Goal: Information Seeking & Learning: Find specific fact

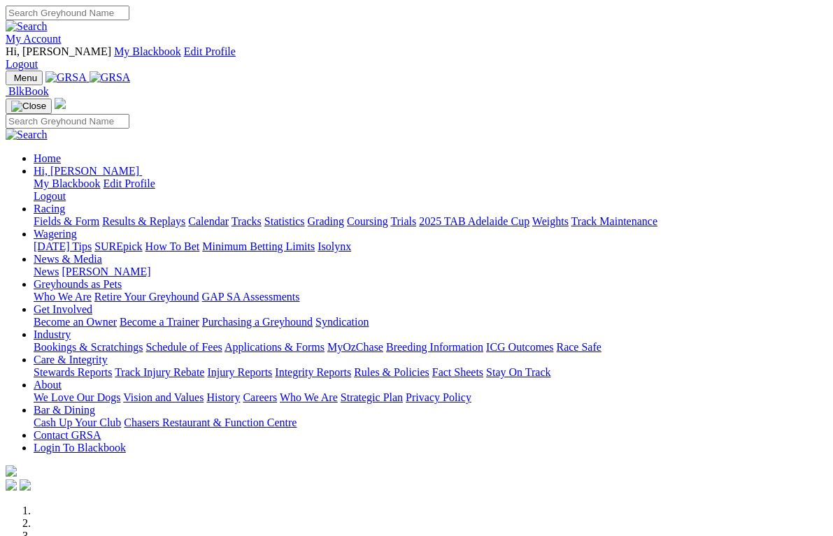
scroll to position [3, 0]
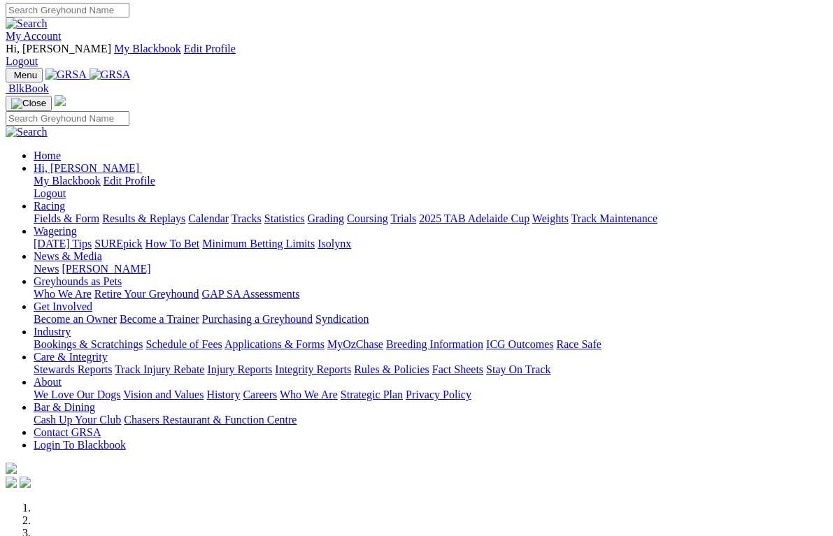
click at [185, 213] on link "Results & Replays" at bounding box center [143, 219] width 83 height 12
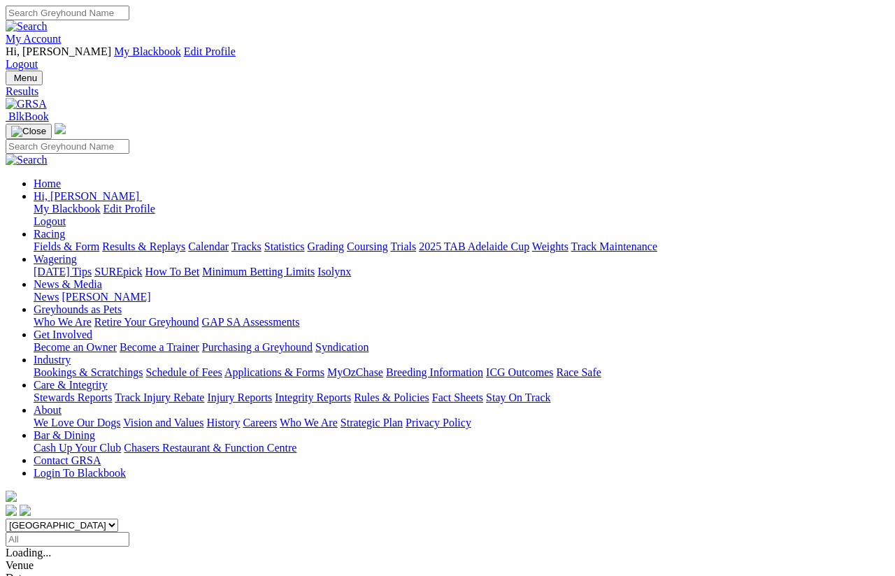
scroll to position [10, 0]
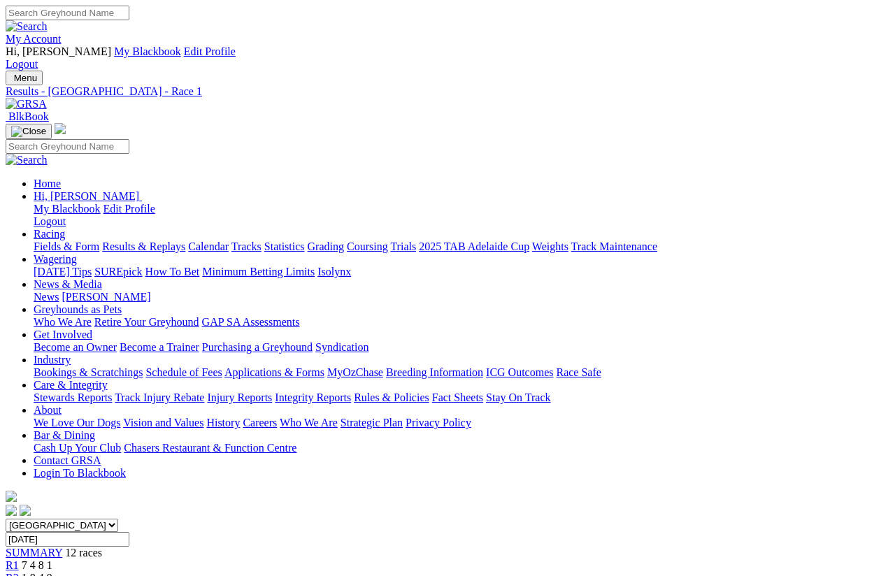
click at [19, 513] on link "R2" at bounding box center [12, 578] width 13 height 12
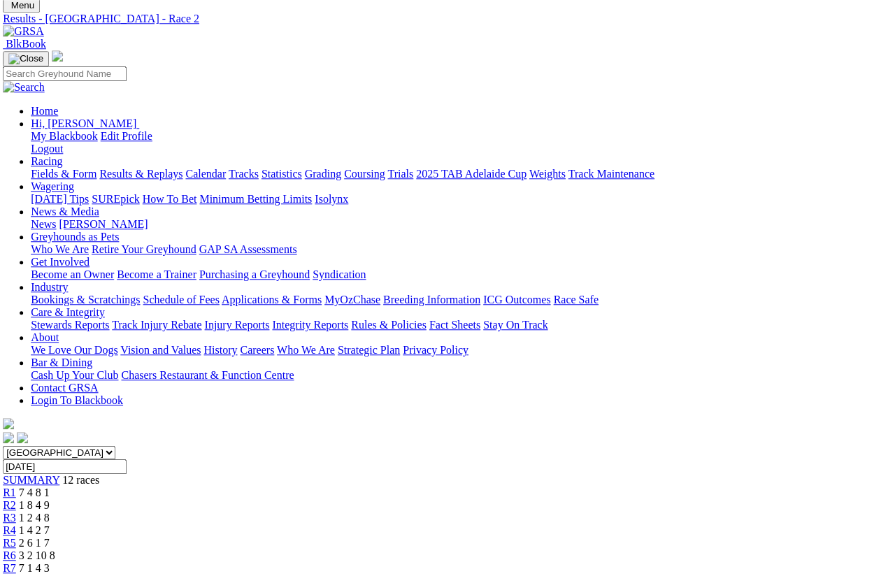
scroll to position [73, 3]
click at [16, 512] on span "R3" at bounding box center [9, 518] width 13 height 12
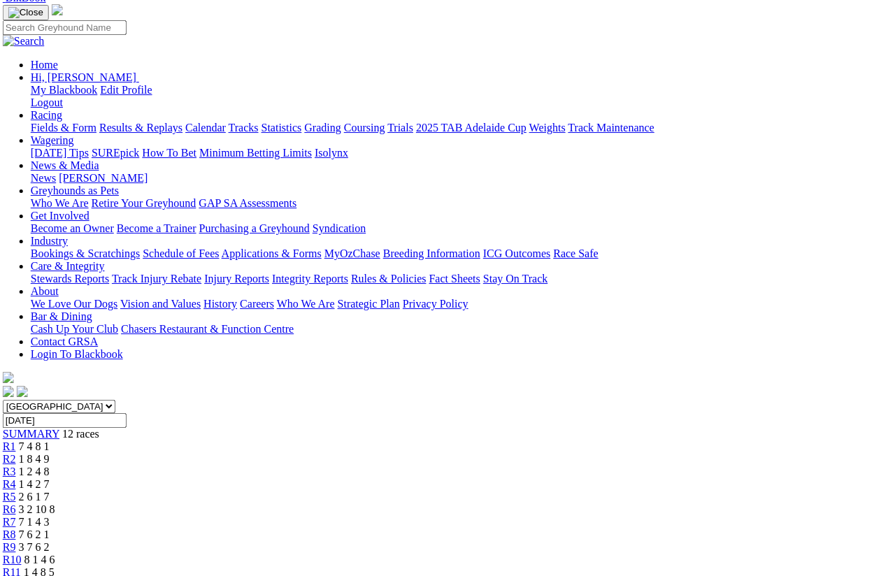
scroll to position [119, 3]
click at [15, 478] on link "R4" at bounding box center [8, 484] width 13 height 12
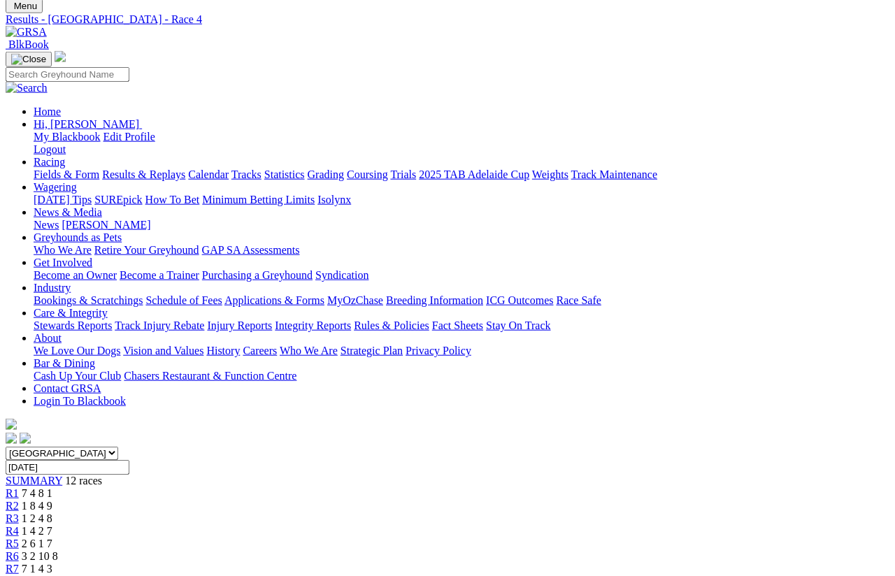
scroll to position [73, 0]
click at [19, 537] on link "R5" at bounding box center [12, 543] width 13 height 12
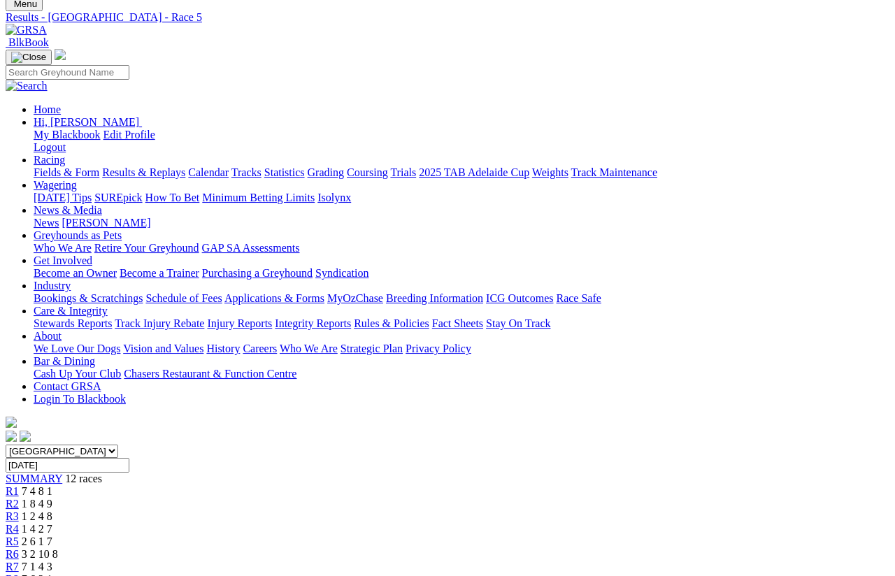
click at [19, 548] on span "R6" at bounding box center [12, 554] width 13 height 12
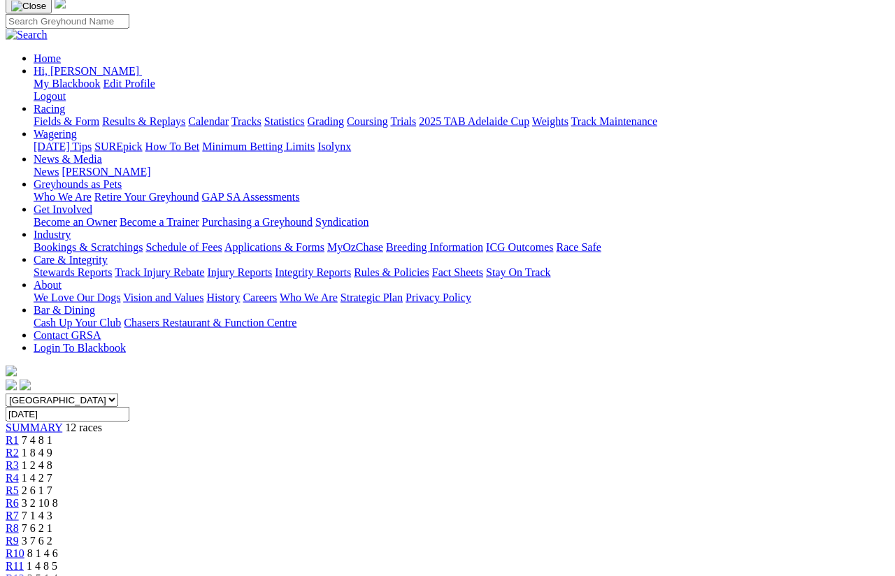
scroll to position [126, 0]
click at [19, 509] on link "R7" at bounding box center [12, 515] width 13 height 12
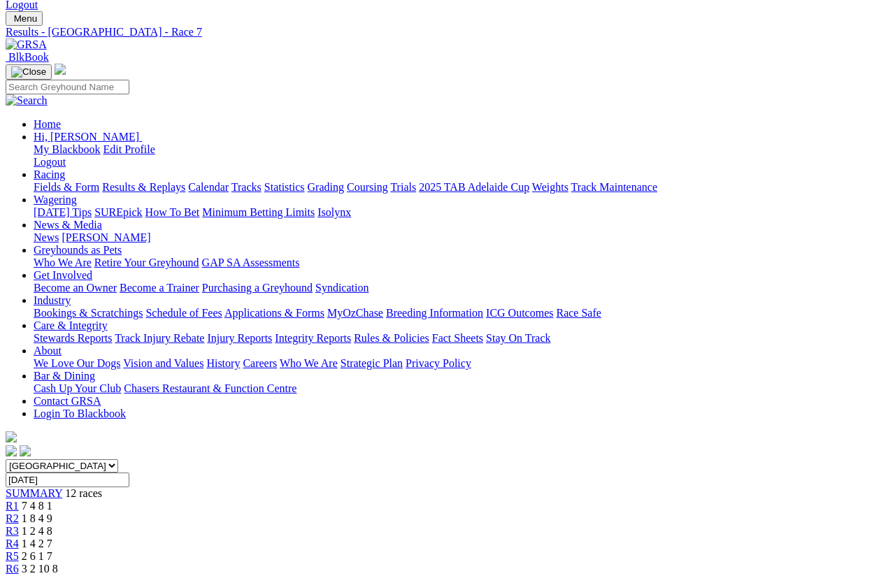
scroll to position [60, 0]
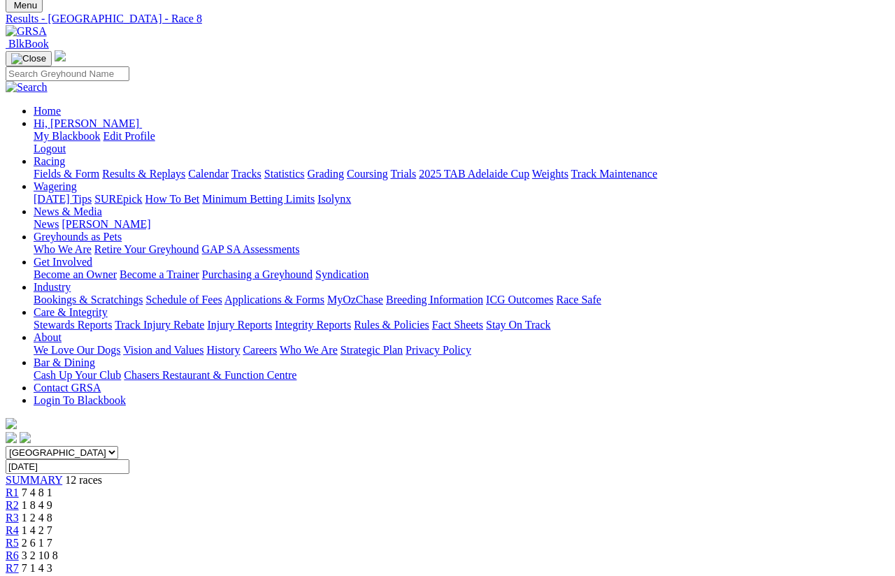
scroll to position [73, 0]
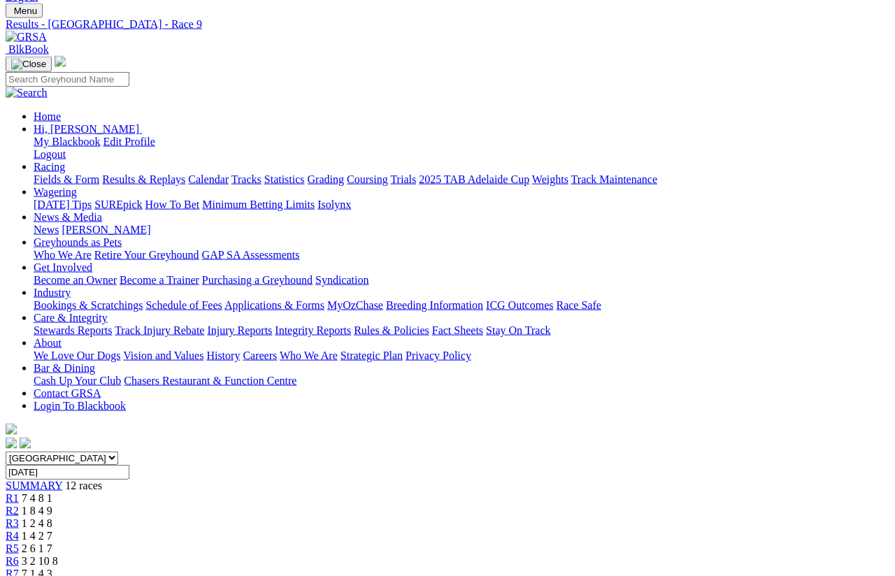
scroll to position [68, 0]
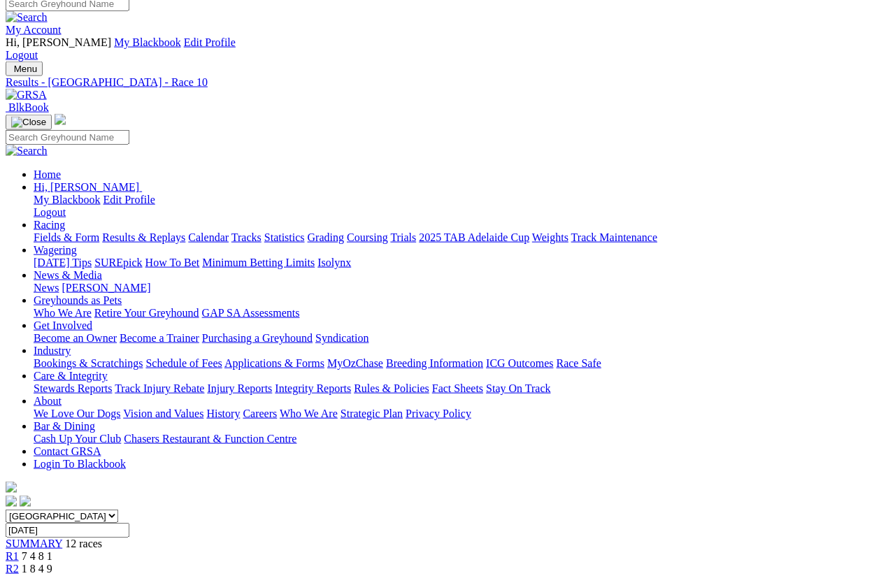
scroll to position [10, 0]
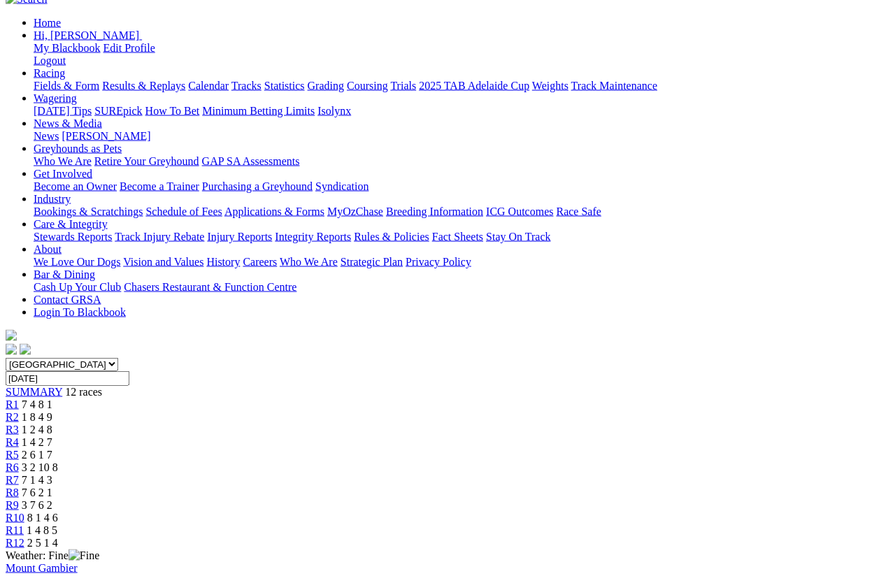
scroll to position [162, 0]
click at [24, 513] on span "R12" at bounding box center [15, 542] width 19 height 12
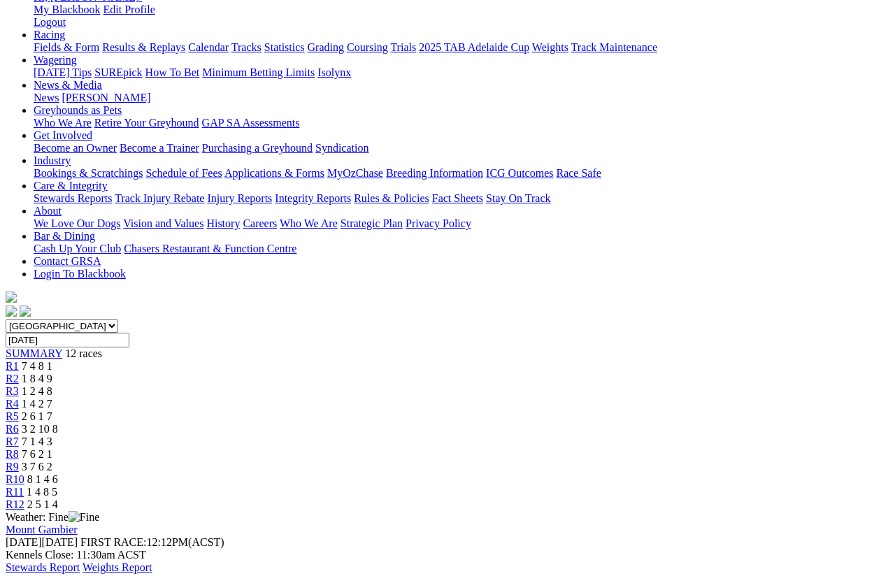
scroll to position [199, 0]
click at [24, 486] on span "R11" at bounding box center [15, 492] width 18 height 12
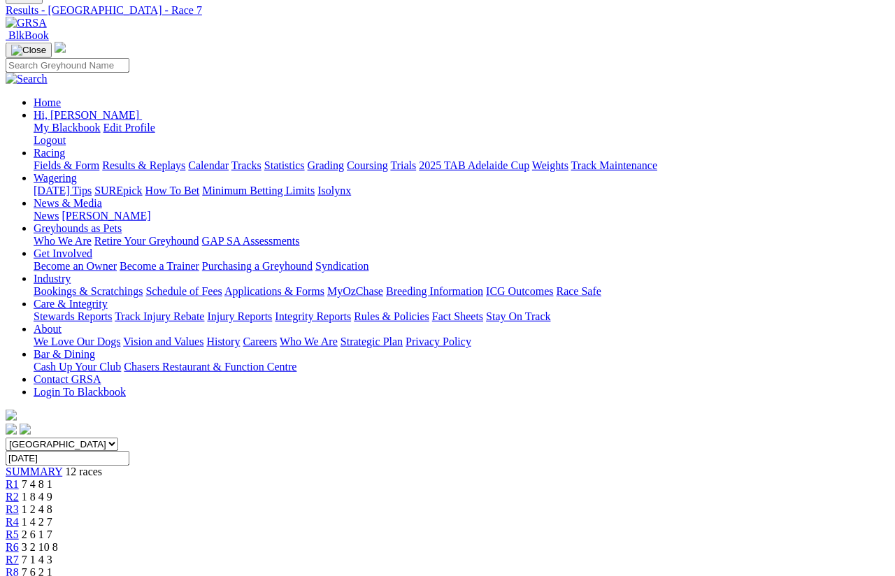
scroll to position [83, 0]
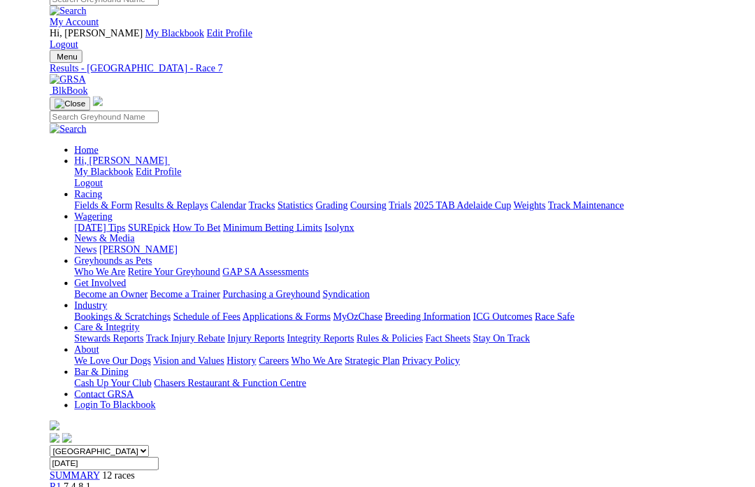
scroll to position [117, 0]
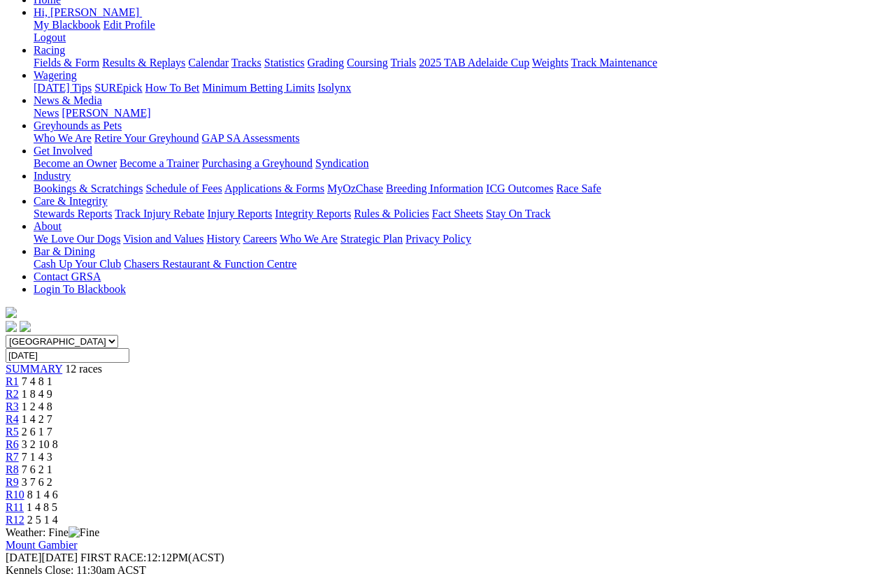
scroll to position [190, 0]
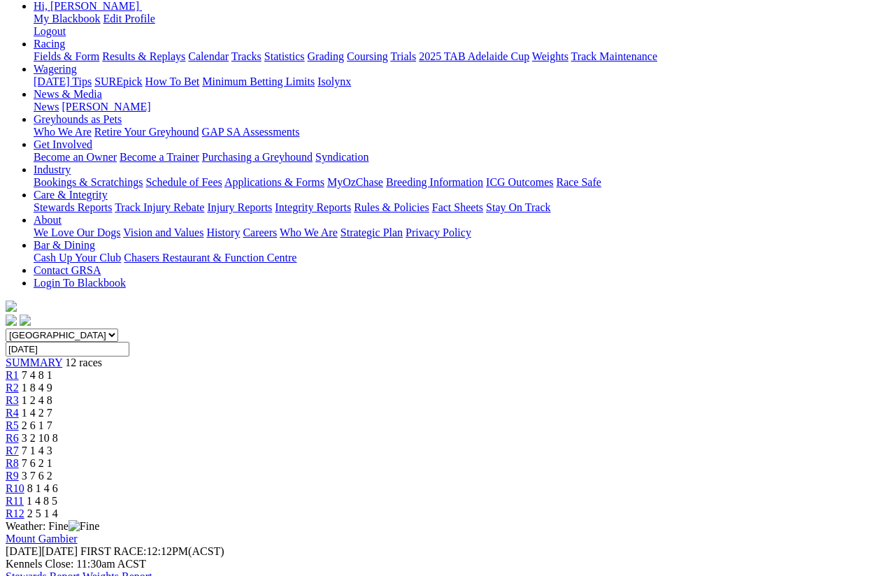
click at [24, 483] on span "R10" at bounding box center [15, 489] width 19 height 12
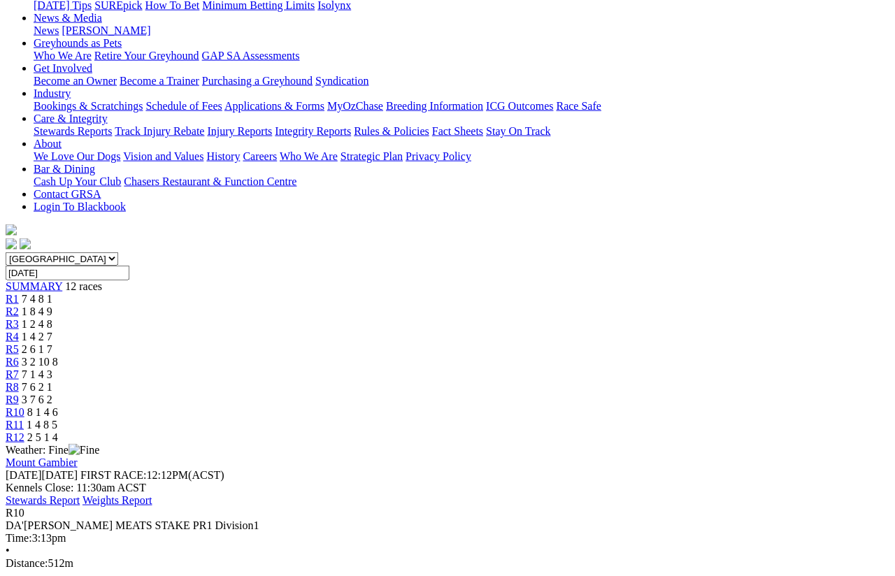
scroll to position [278, 0]
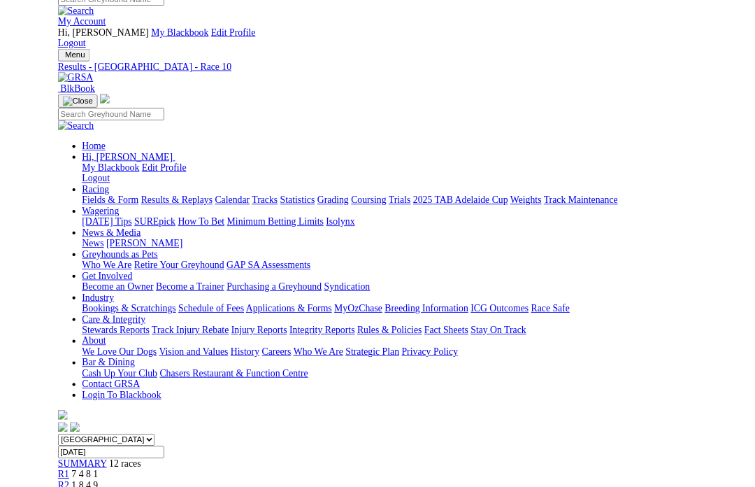
scroll to position [312, 0]
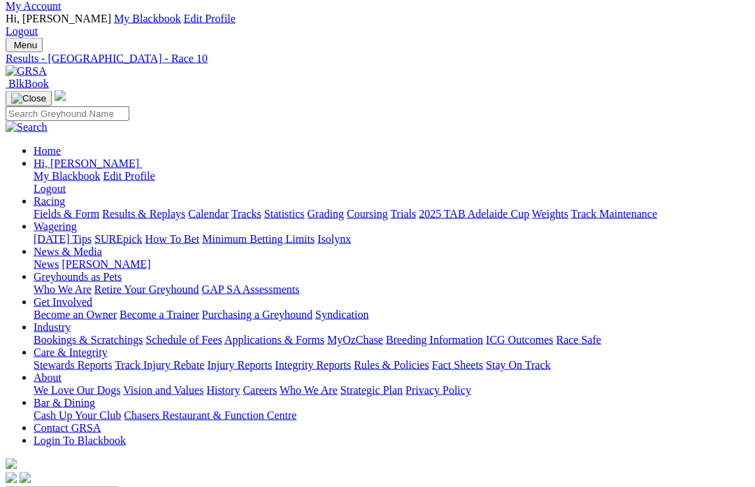
scroll to position [0, 0]
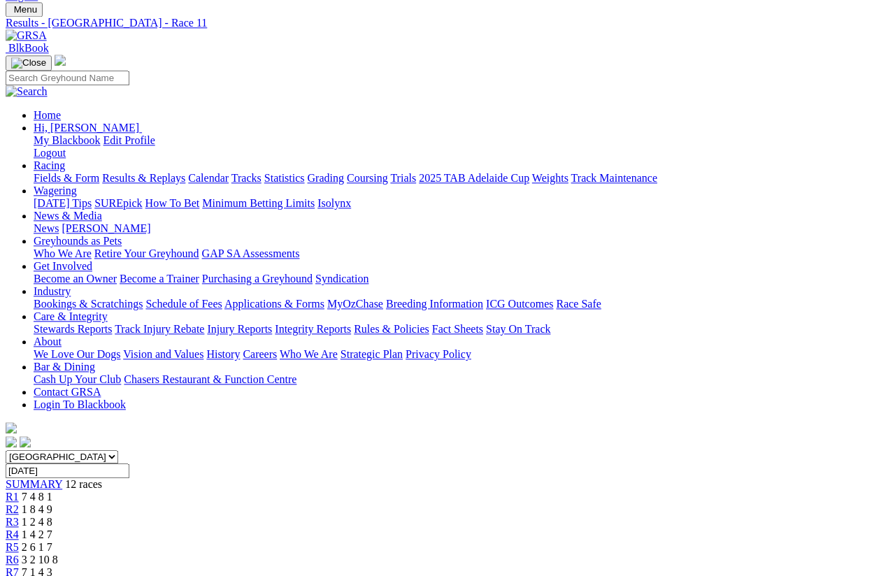
scroll to position [69, 0]
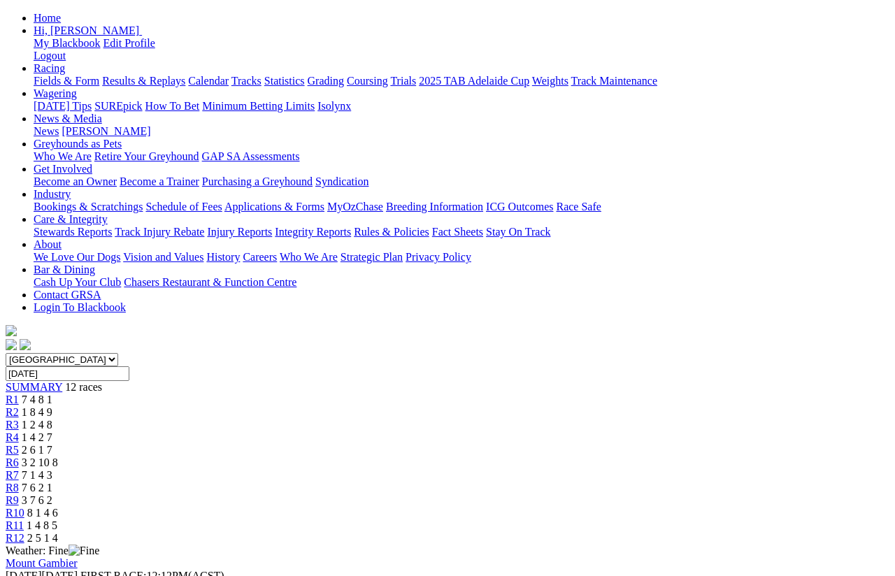
scroll to position [67, 0]
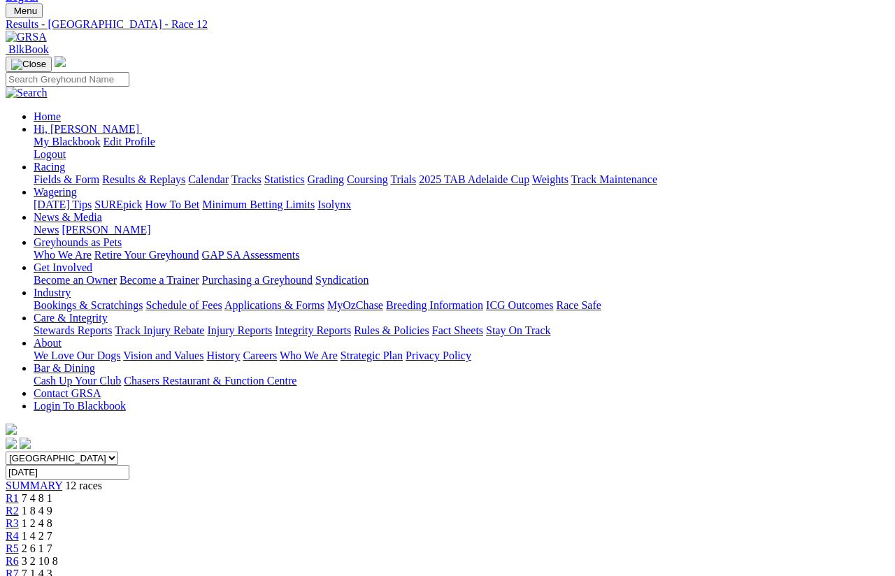
click at [19, 555] on link "R6" at bounding box center [12, 561] width 13 height 12
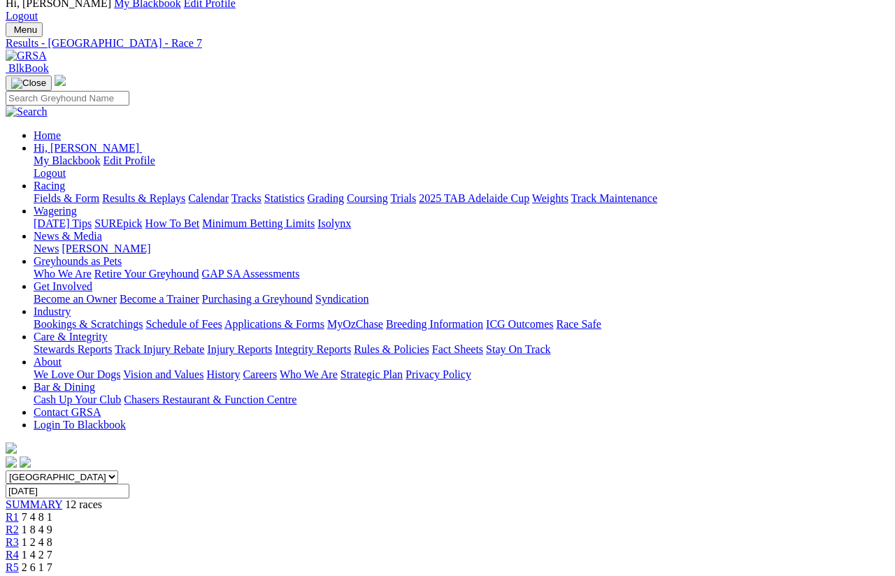
scroll to position [49, 0]
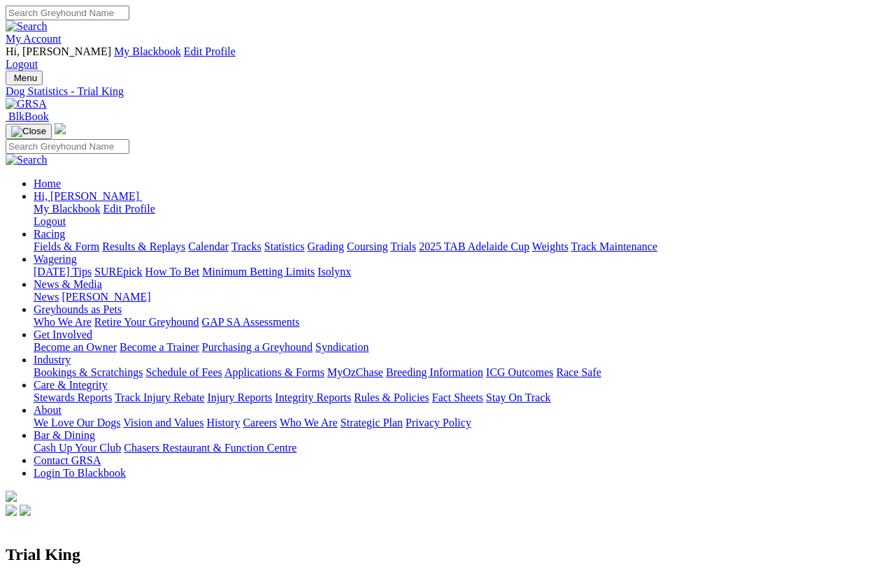
scroll to position [15, 0]
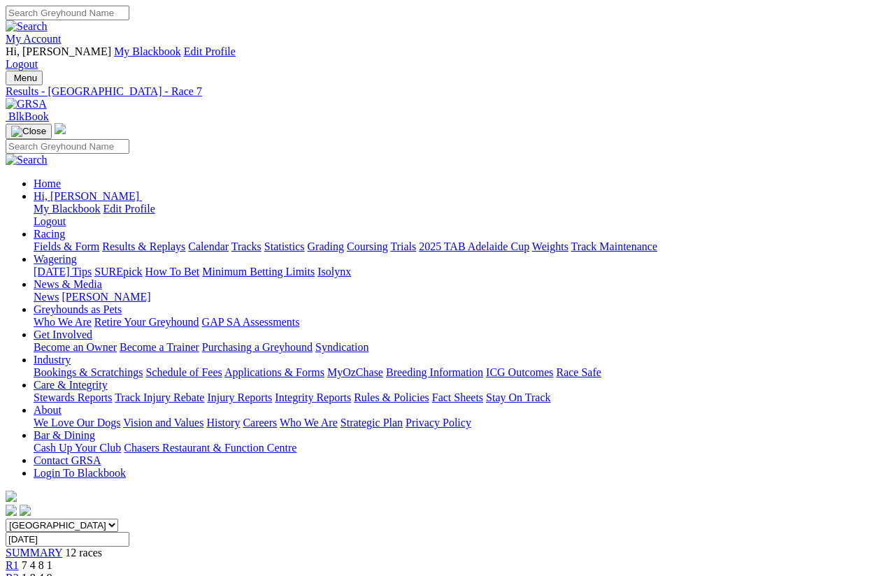
scroll to position [155, 0]
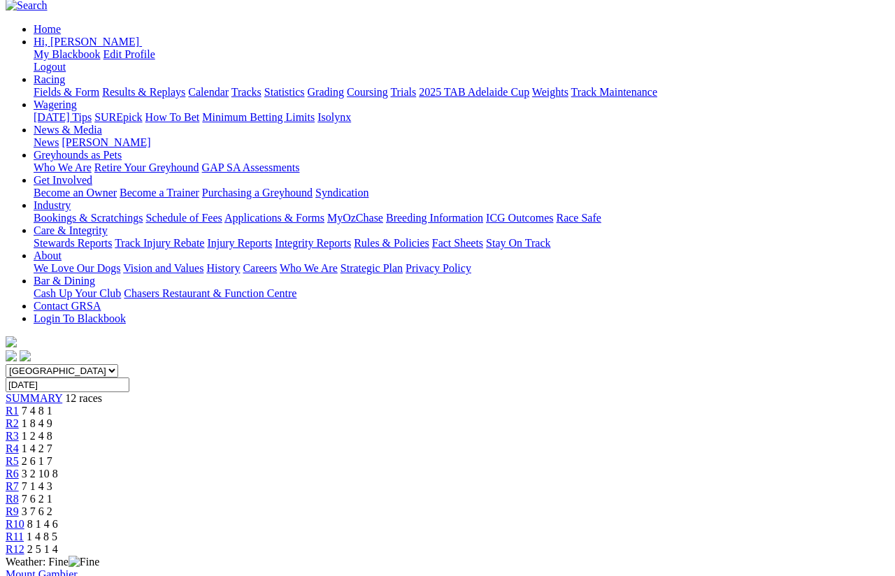
click at [19, 493] on span "R8" at bounding box center [12, 499] width 13 height 12
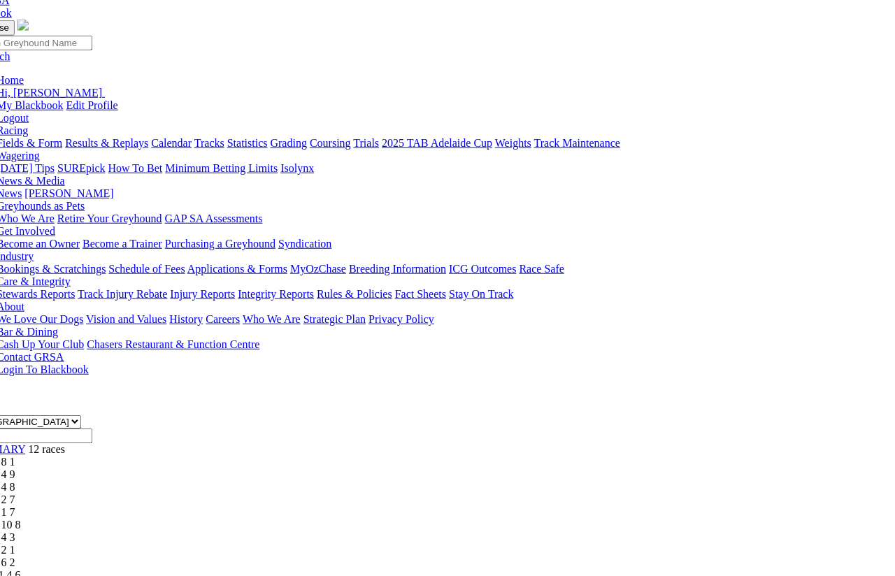
scroll to position [104, 38]
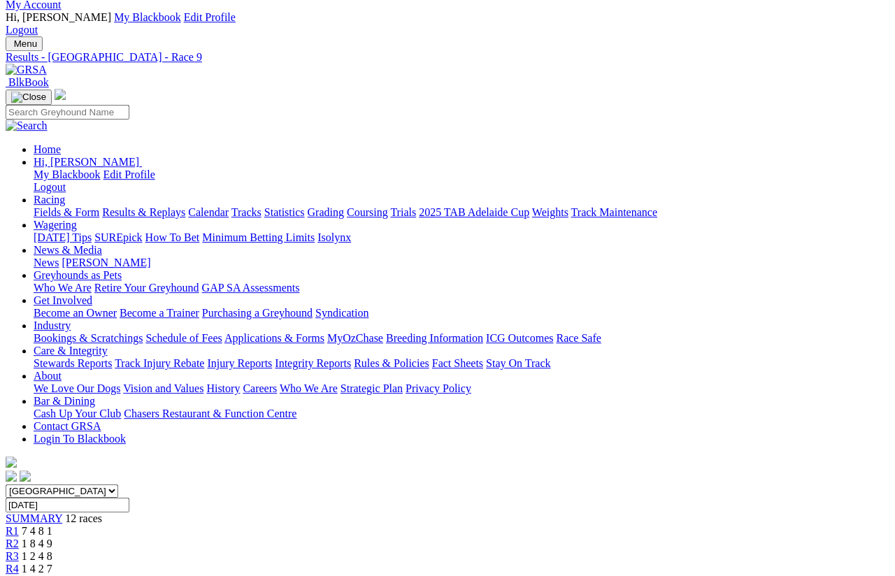
scroll to position [34, 0]
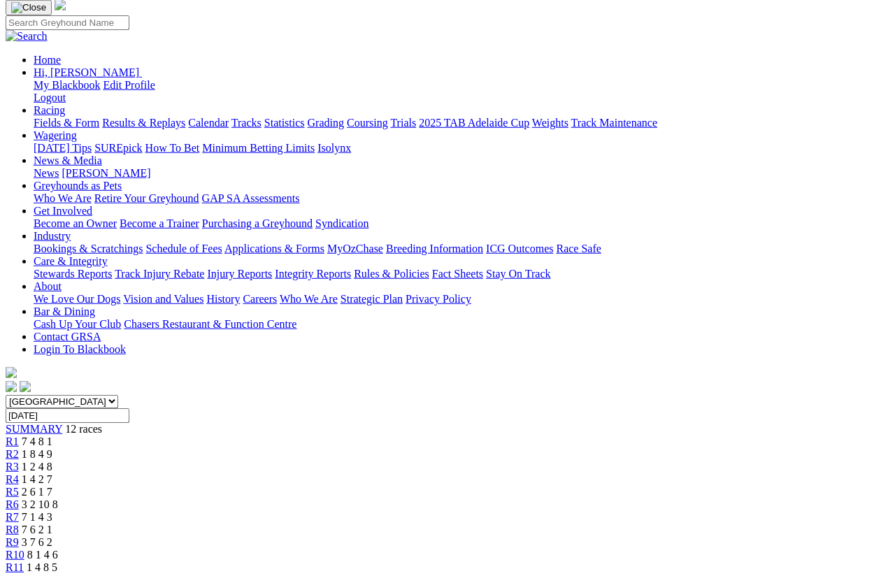
scroll to position [124, 0]
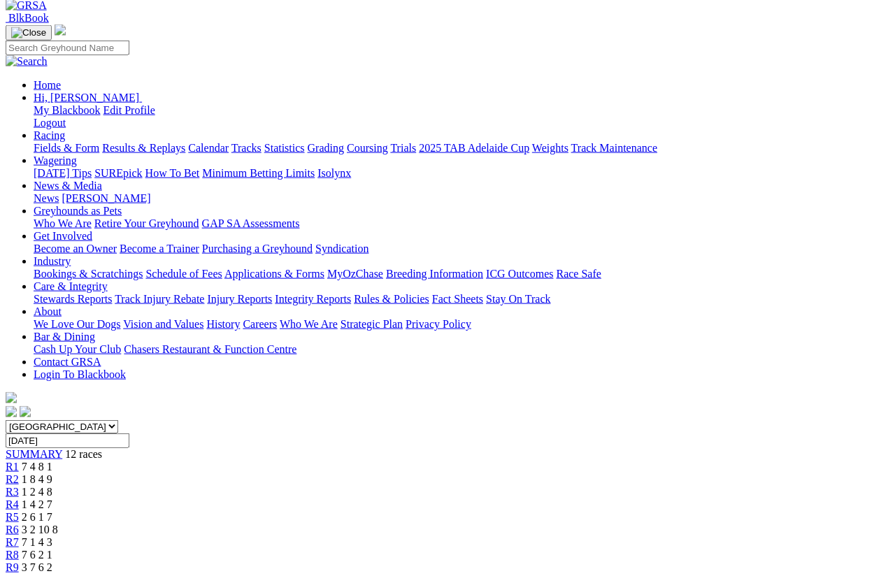
scroll to position [99, 0]
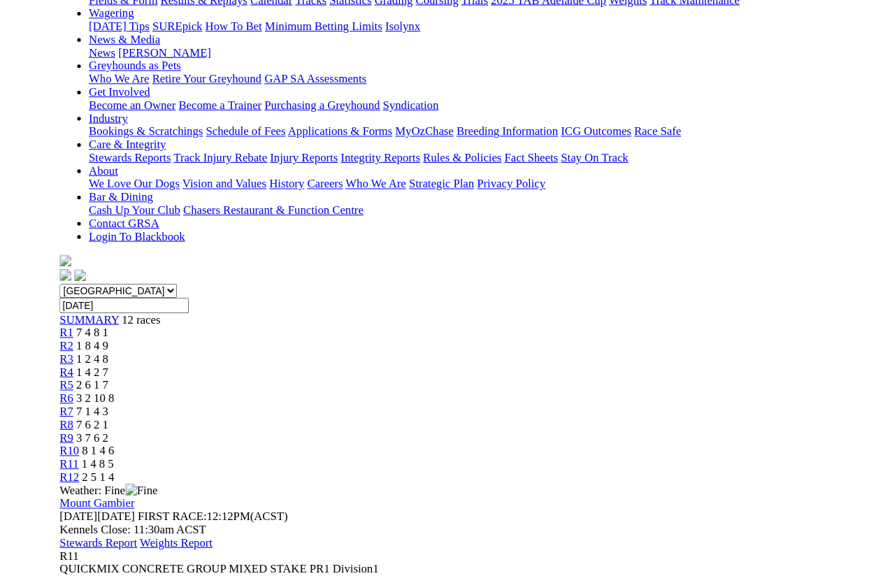
scroll to position [90, 0]
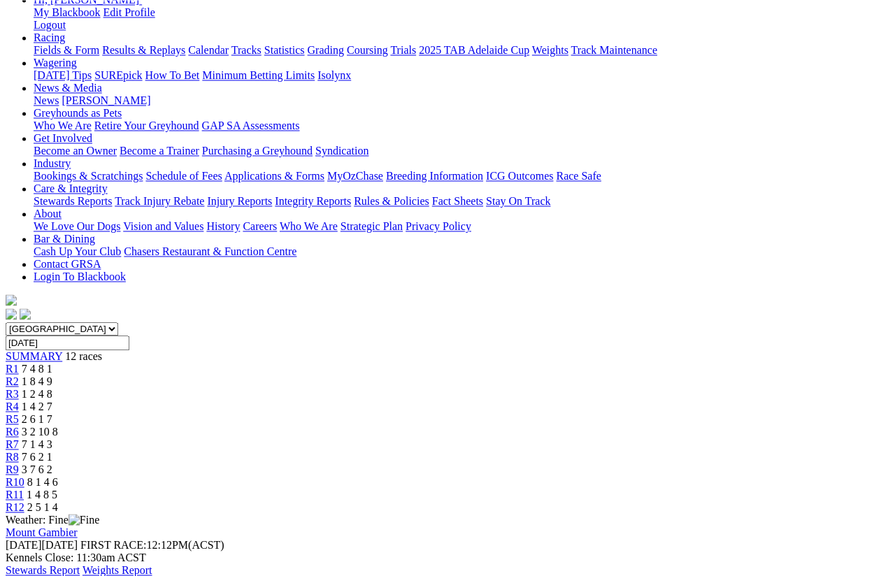
scroll to position [197, 0]
click at [24, 501] on link "R12" at bounding box center [15, 507] width 19 height 12
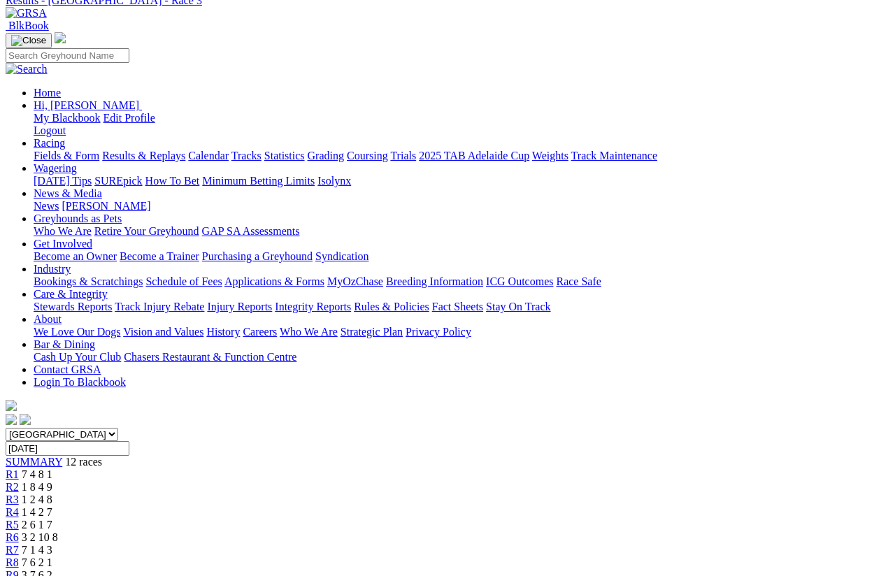
scroll to position [92, 0]
click at [19, 480] on span "R2" at bounding box center [12, 486] width 13 height 12
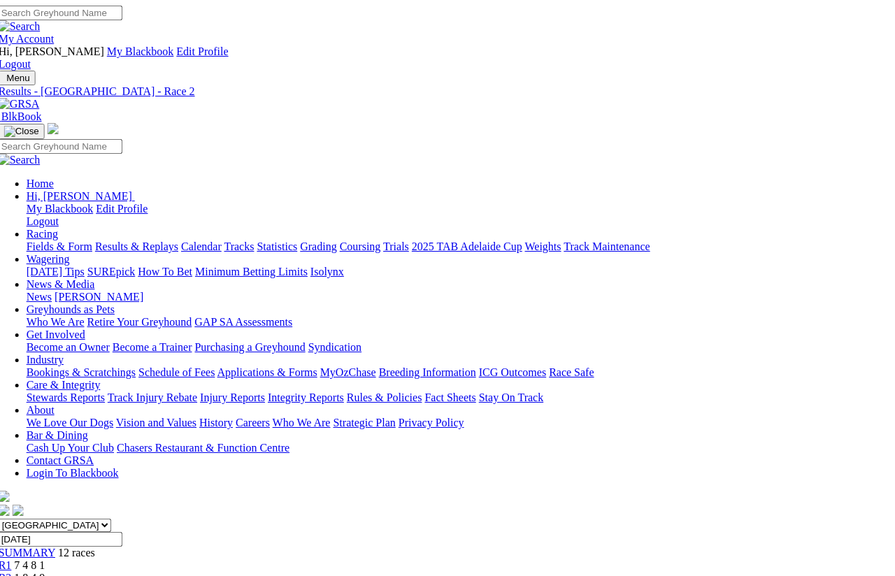
scroll to position [0, 8]
click at [11, 559] on link "R1" at bounding box center [4, 565] width 13 height 12
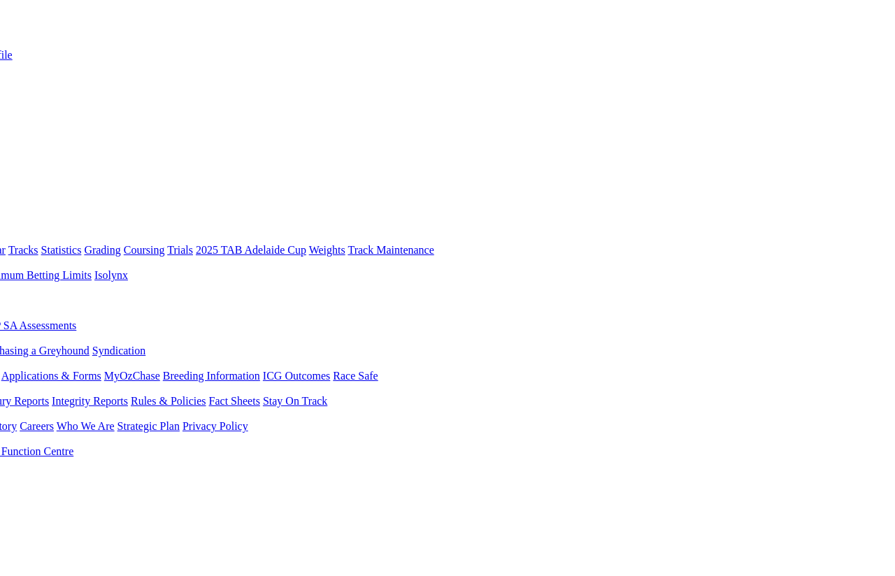
scroll to position [0, 222]
